Goal: Find specific page/section: Find specific page/section

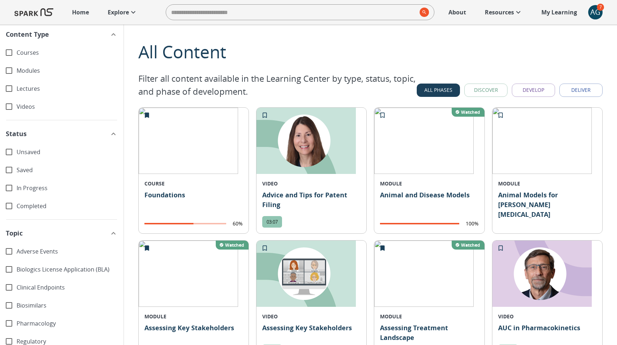
click at [111, 34] on icon "button" at bounding box center [113, 34] width 4 height 3
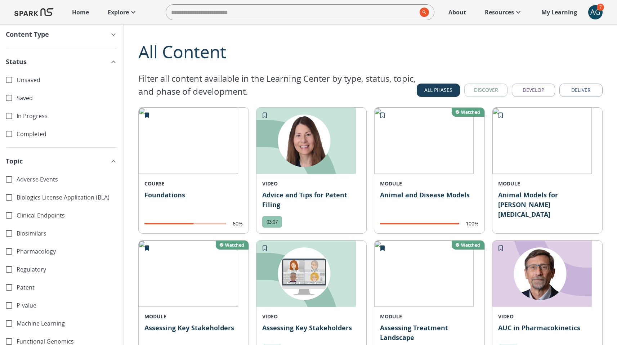
click at [109, 63] on icon "button" at bounding box center [113, 62] width 9 height 9
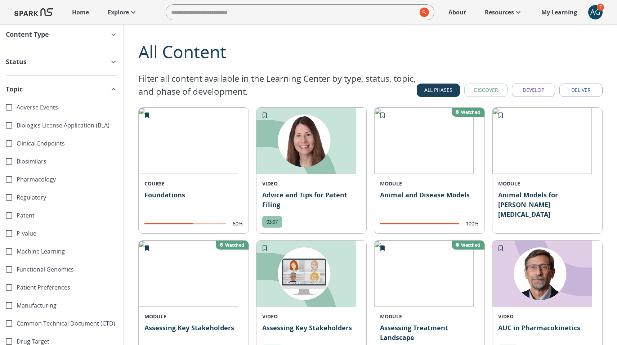
click at [110, 62] on icon "button" at bounding box center [113, 62] width 9 height 9
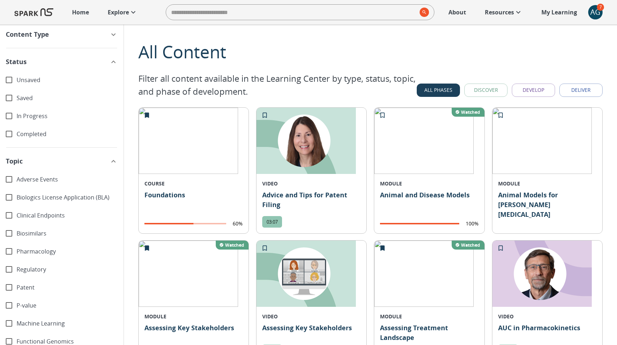
click at [111, 35] on icon "button" at bounding box center [113, 34] width 4 height 3
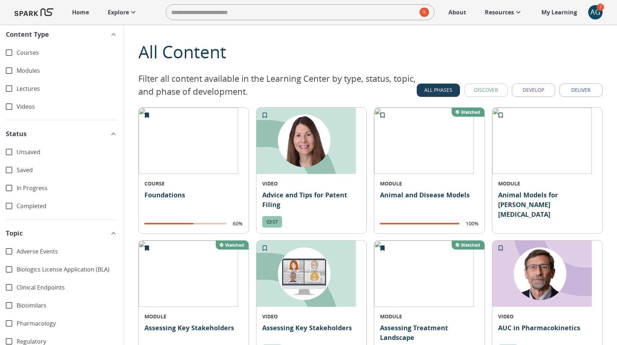
click at [486, 88] on button "Discover" at bounding box center [485, 90] width 43 height 13
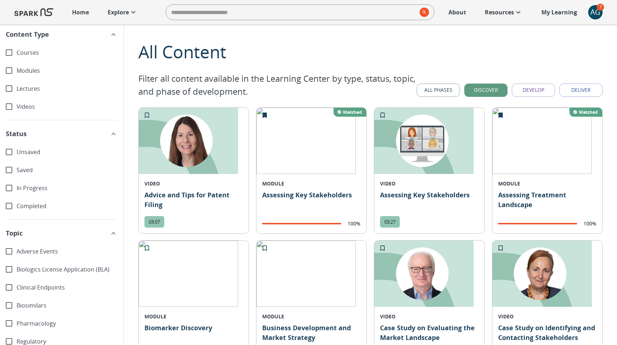
click at [527, 89] on button "Develop" at bounding box center [533, 90] width 43 height 13
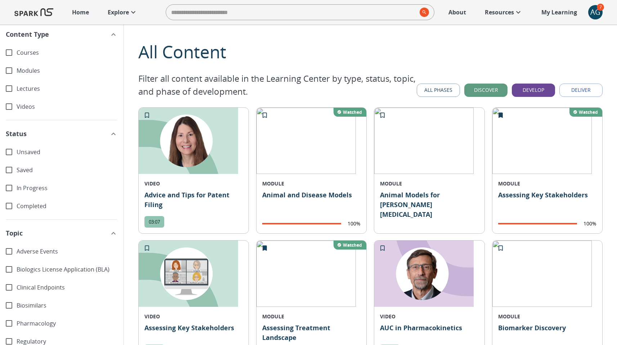
click at [450, 88] on button "All Phases" at bounding box center [438, 90] width 43 height 13
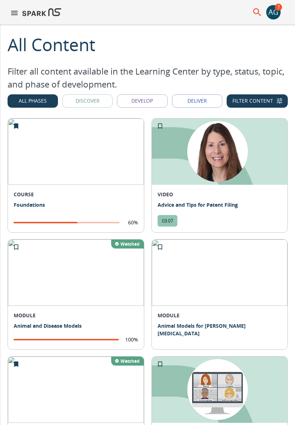
click at [258, 102] on button "Filter Content" at bounding box center [257, 100] width 61 height 13
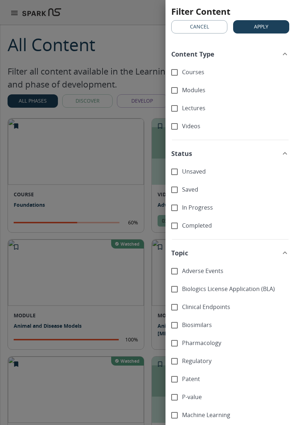
click at [132, 98] on div "Filter Content Drawer" at bounding box center [147, 212] width 295 height 425
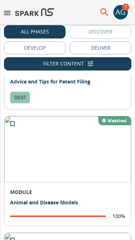
scroll to position [340, 0]
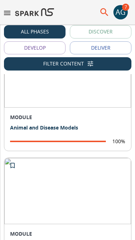
click at [88, 58] on button "Filter Content" at bounding box center [68, 63] width 128 height 13
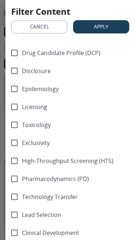
scroll to position [0, 0]
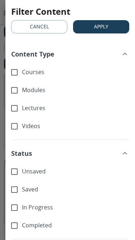
click at [39, 32] on button "Cancel" at bounding box center [39, 26] width 56 height 13
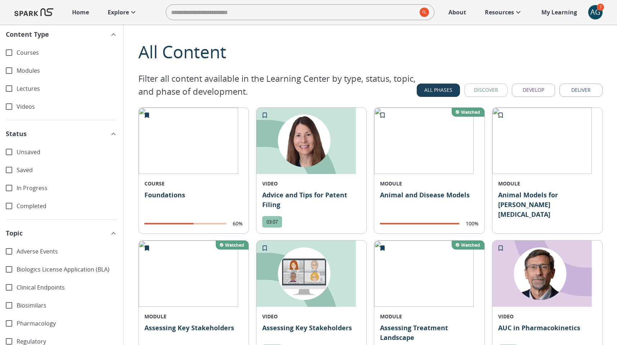
click at [120, 14] on p "Explore" at bounding box center [118, 12] width 21 height 9
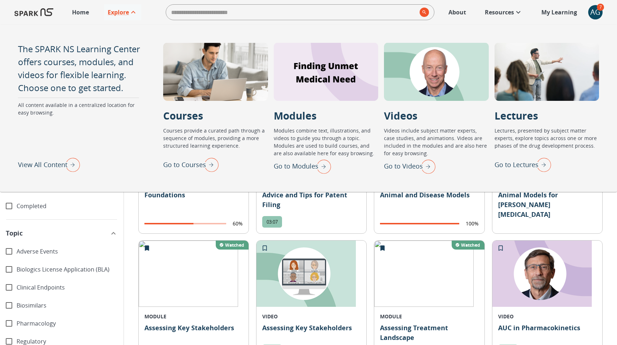
click at [519, 164] on p "Go to Lectures" at bounding box center [517, 165] width 44 height 10
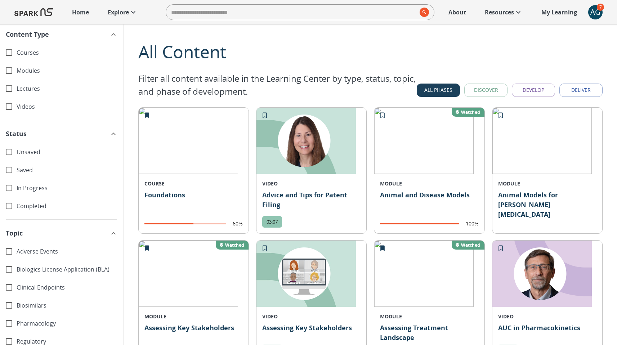
click at [117, 14] on p "Explore" at bounding box center [118, 12] width 21 height 9
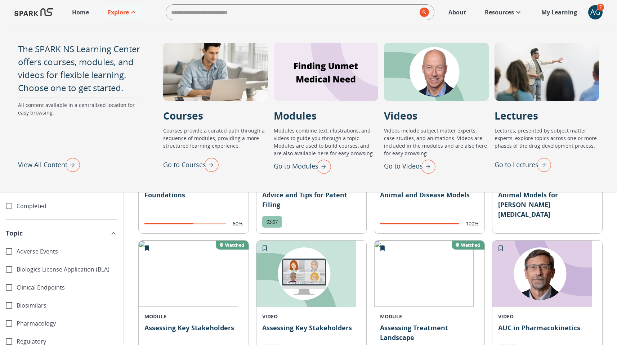
click at [523, 164] on p "Go to Lectures" at bounding box center [517, 165] width 44 height 10
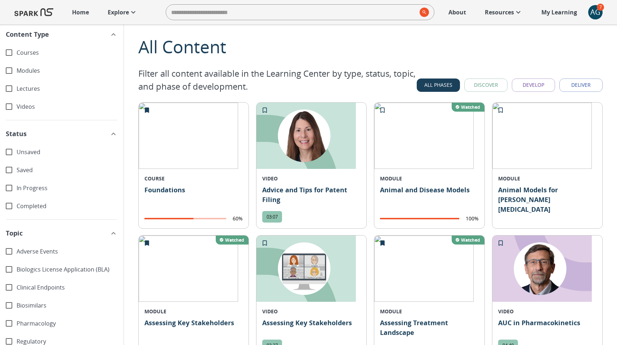
scroll to position [182, 0]
